Goal: Task Accomplishment & Management: Use online tool/utility

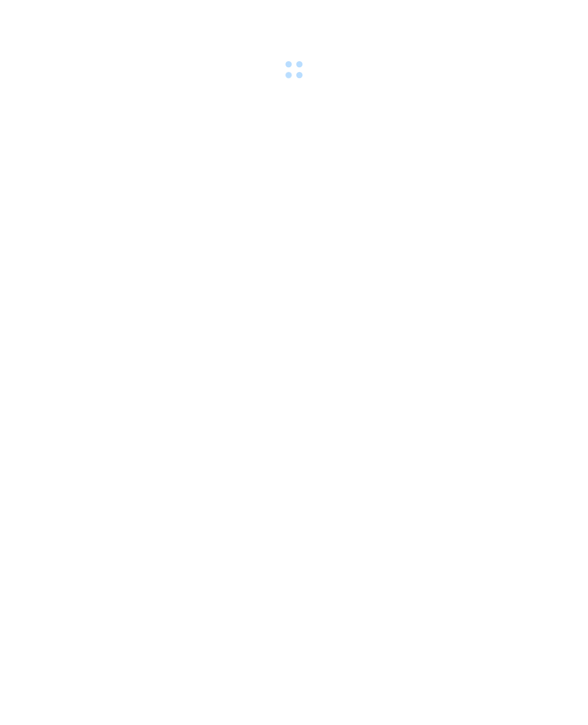
click at [127, 24] on div at bounding box center [294, 41] width 588 height 83
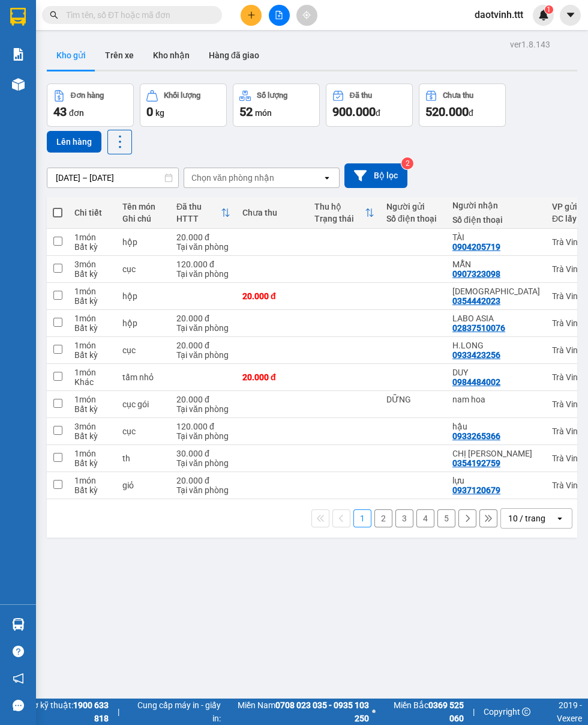
click at [140, 14] on input "text" at bounding box center [137, 14] width 142 height 13
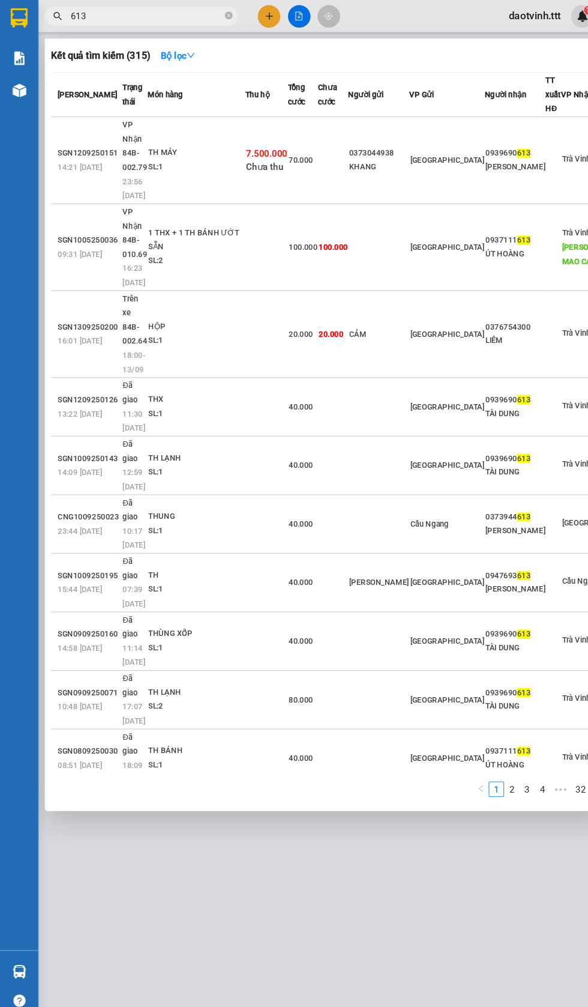
click at [110, 15] on input "613" at bounding box center [137, 14] width 142 height 13
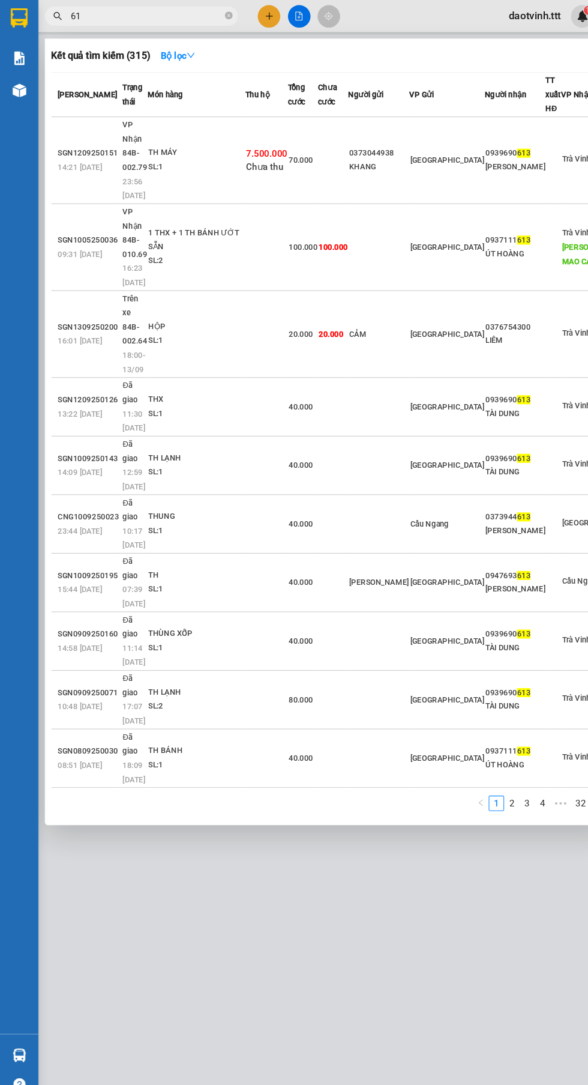
type input "6"
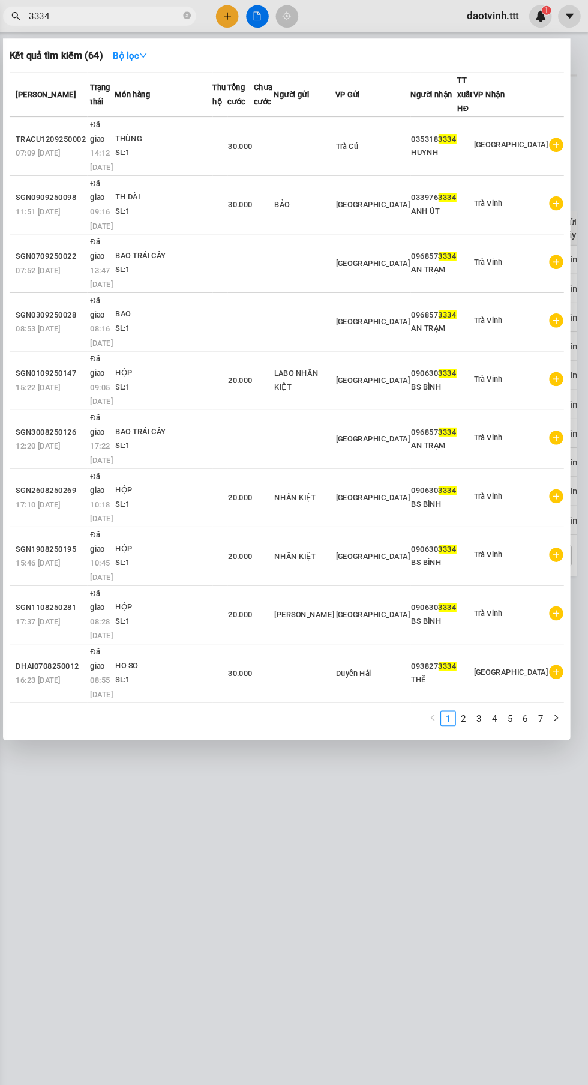
type input "3334"
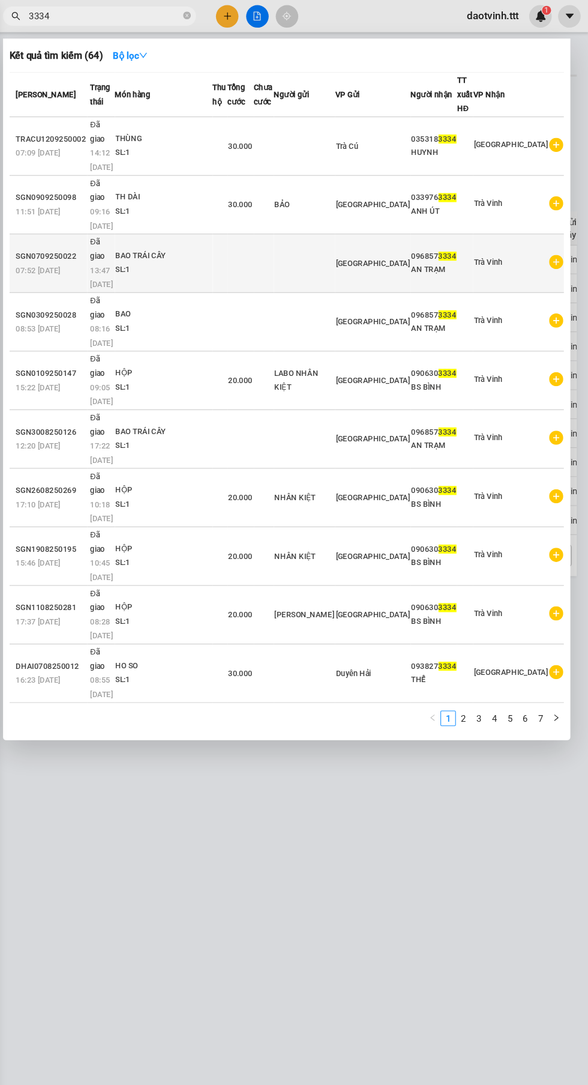
click at [226, 246] on div "SL: 1" at bounding box center [192, 252] width 90 height 13
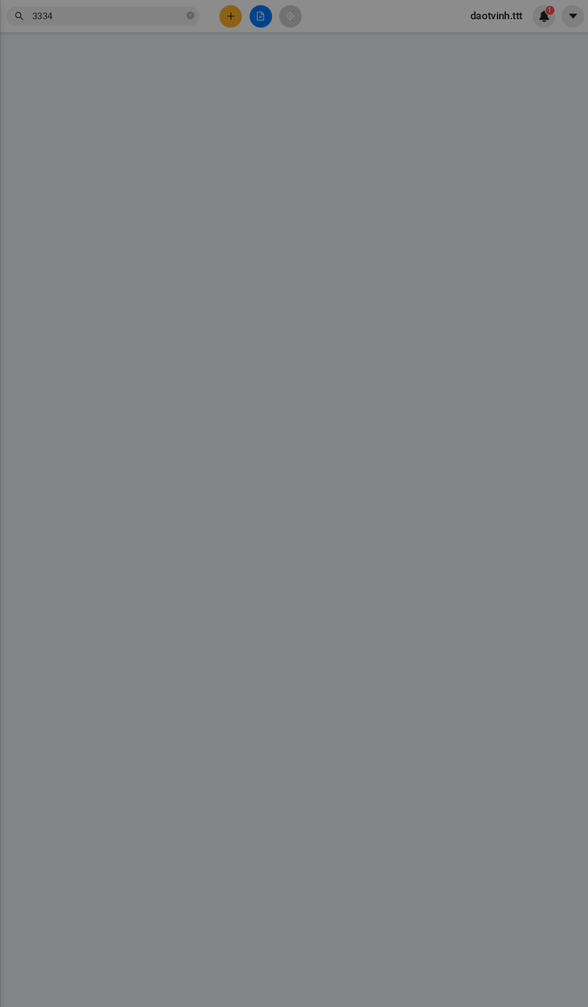
type input "0968573334"
type input "AN TRẠM"
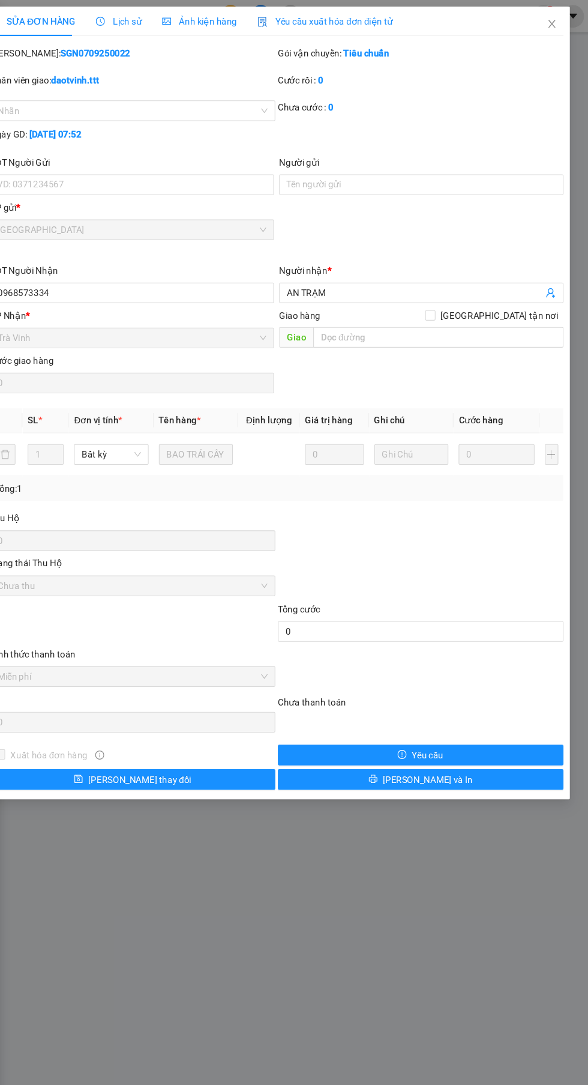
click at [137, 14] on div "Lịch sử" at bounding box center [146, 19] width 43 height 13
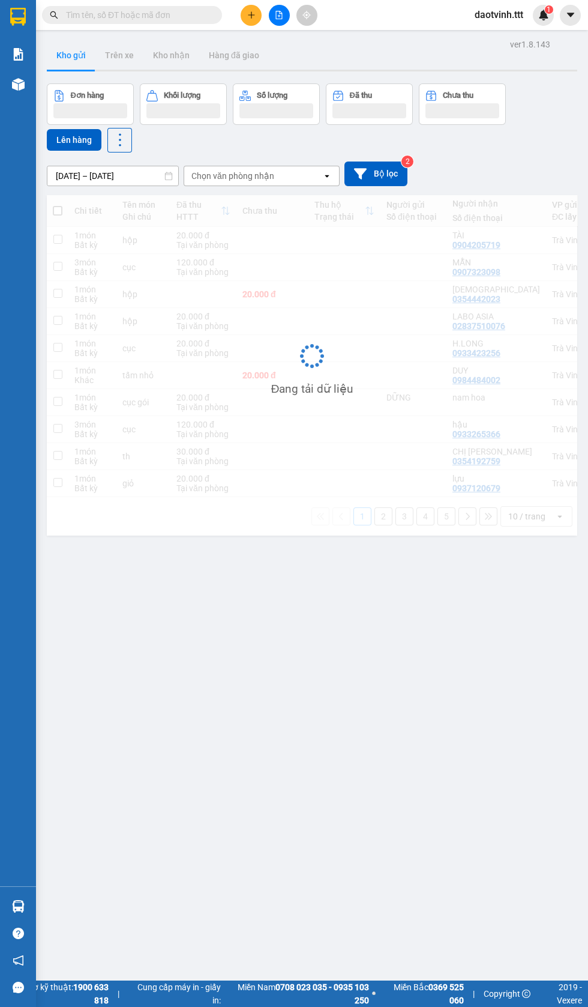
click at [92, 18] on input "text" at bounding box center [137, 14] width 142 height 13
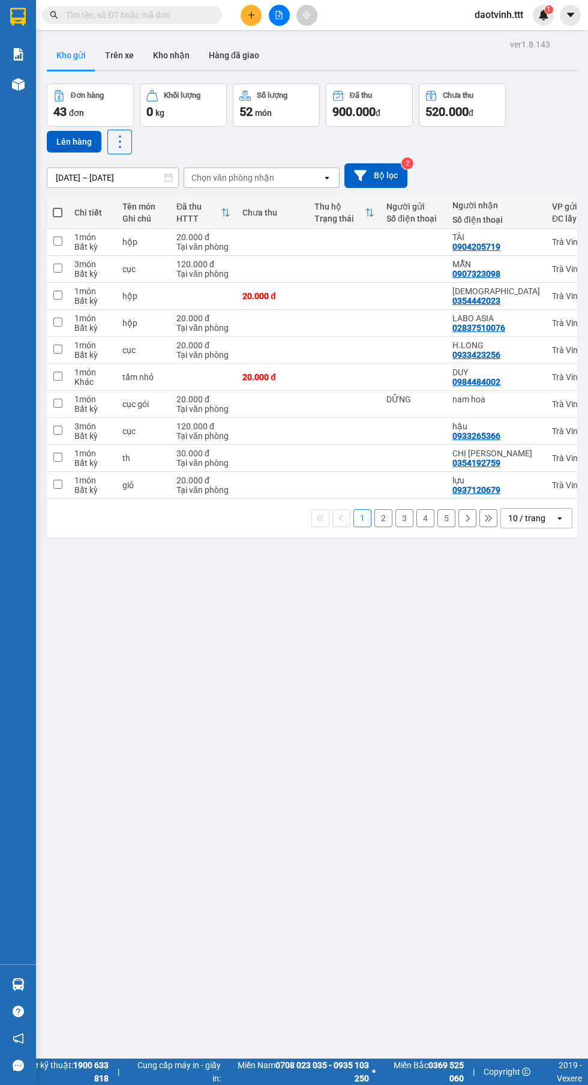
type input "5"
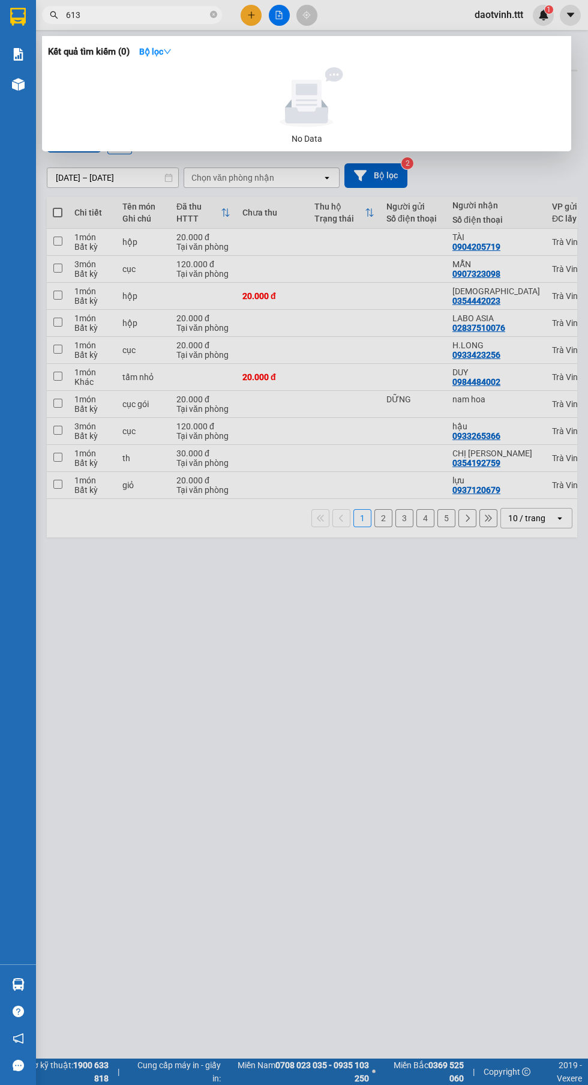
type input "613"
